Goal: Task Accomplishment & Management: Complete application form

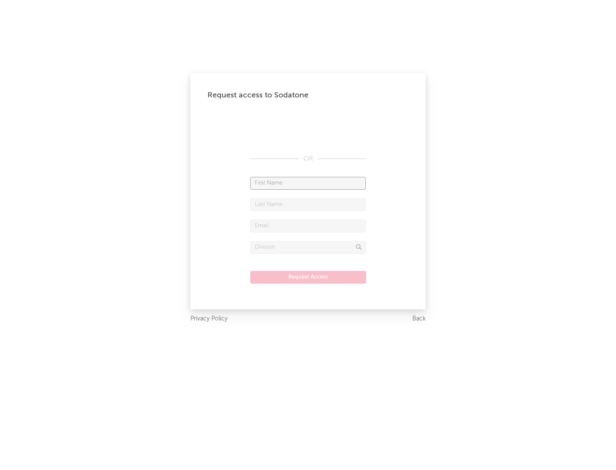
click at [308, 183] on input "text" at bounding box center [307, 183] width 115 height 13
type input "[PERSON_NAME]"
click at [308, 204] on input "text" at bounding box center [307, 204] width 115 height 13
type input "[PERSON_NAME]"
click at [308, 226] on input "text" at bounding box center [307, 226] width 115 height 13
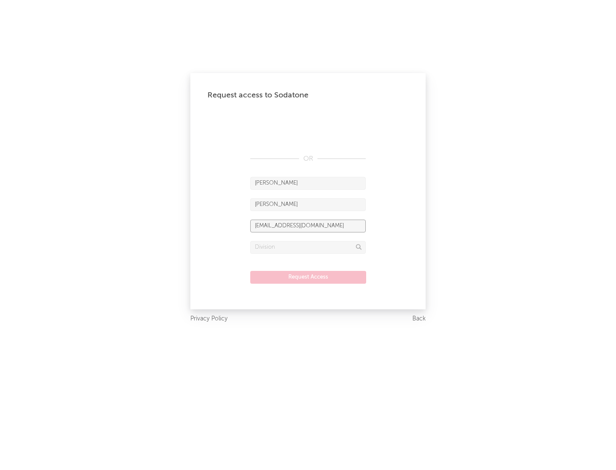
type input "[EMAIL_ADDRESS][DOMAIN_NAME]"
click at [308, 247] on input "text" at bounding box center [307, 247] width 115 height 13
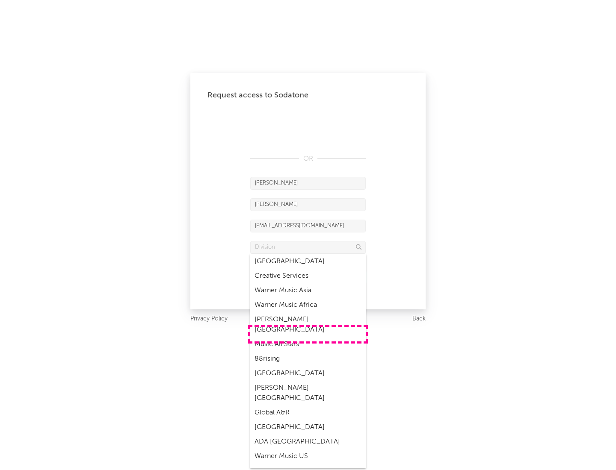
click at [308, 337] on div "Music All Stars" at bounding box center [307, 344] width 115 height 15
type input "Music All Stars"
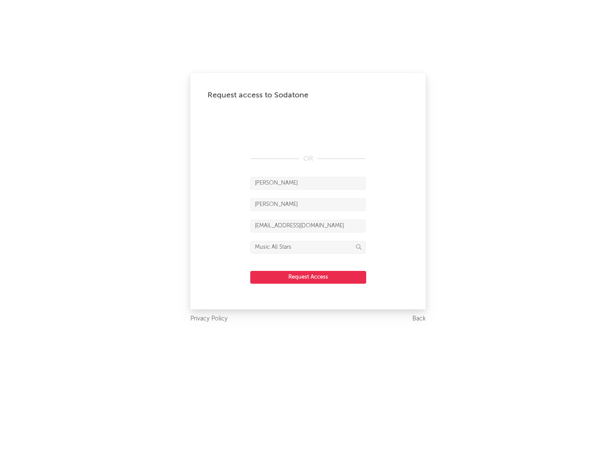
click at [308, 277] on button "Request Access" at bounding box center [308, 277] width 116 height 13
